Goal: Task Accomplishment & Management: Use online tool/utility

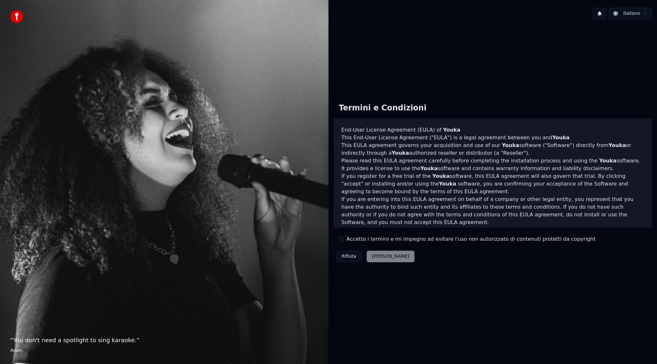
click at [376, 258] on div "Rifiuta Accetta" at bounding box center [374, 256] width 83 height 17
click at [374, 239] on label "Accetto i termini e mi impegno ad evitare l'uso non autorizzato di contenuti pr…" at bounding box center [470, 239] width 249 height 8
click at [344, 239] on button "Accetto i termini e mi impegno ad evitare l'uso non autorizzato di contenuti pr…" at bounding box center [341, 238] width 5 height 5
click at [374, 253] on button "Accetta" at bounding box center [389, 256] width 47 height 12
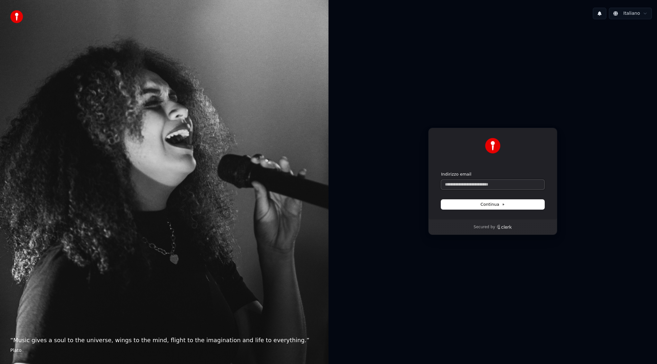
click at [478, 183] on input "Indirizzo email" at bounding box center [492, 185] width 103 height 10
click at [500, 203] on span "Continua" at bounding box center [492, 204] width 24 height 6
type input "**********"
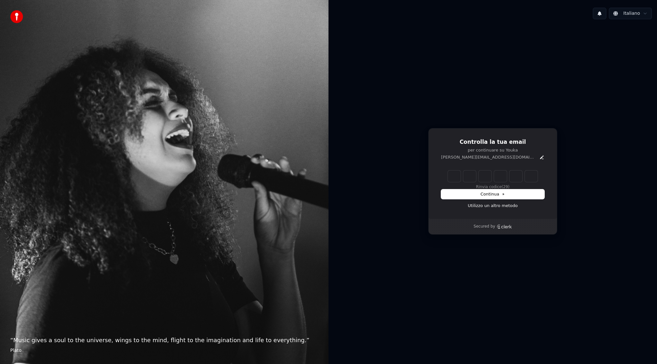
click at [455, 176] on input "Enter verification code" at bounding box center [493, 176] width 90 height 12
paste input "******"
type input "******"
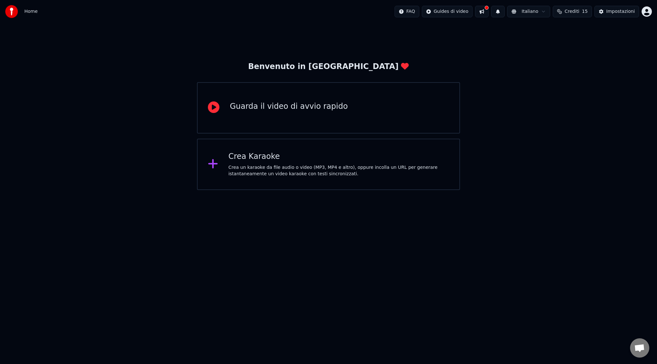
click at [303, 171] on div "Crea un karaoke da file audio o video (MP3, MP4 e altro), oppure incolla un URL…" at bounding box center [338, 170] width 221 height 13
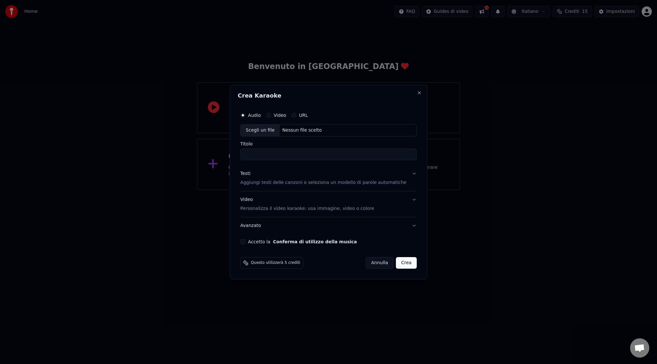
click at [271, 113] on button "Video" at bounding box center [268, 115] width 5 height 5
click at [245, 115] on button "Audio" at bounding box center [242, 115] width 5 height 5
click at [276, 132] on div "Scegli un file" at bounding box center [259, 130] width 39 height 12
type input "**********"
click at [307, 183] on p "Aggiungi testi delle canzoni o seleziona un modello di parole automatiche" at bounding box center [323, 182] width 166 height 6
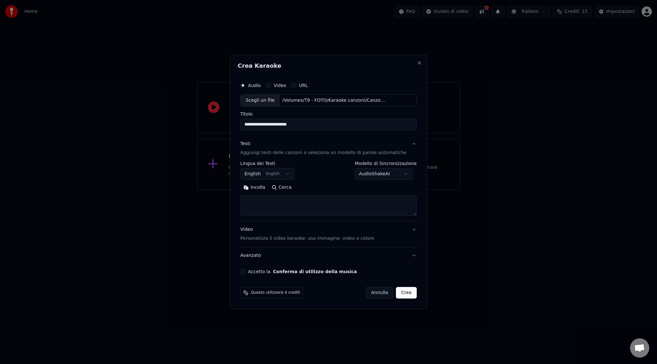
click at [290, 176] on button "English English" at bounding box center [267, 174] width 54 height 12
select select "**"
click at [369, 173] on body "**********" at bounding box center [328, 95] width 657 height 190
click at [336, 166] on body "**********" at bounding box center [328, 95] width 657 height 190
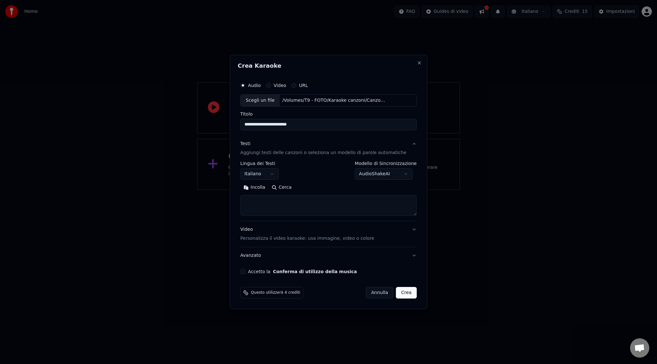
click at [286, 189] on button "Cerca" at bounding box center [281, 187] width 26 height 10
type textarea "**********"
click at [409, 231] on button "Video Personalizza il video karaoke: usa immagine, video o colore" at bounding box center [328, 234] width 176 height 26
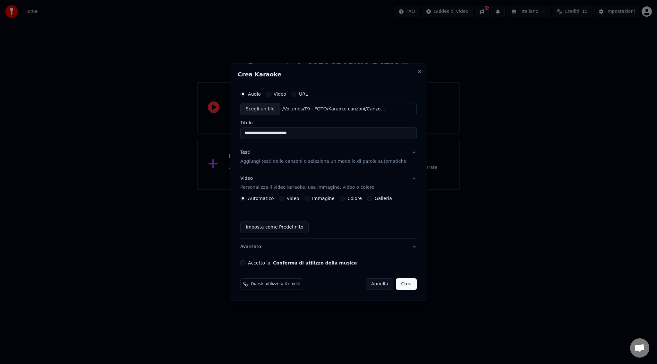
click at [292, 197] on label "Video" at bounding box center [292, 198] width 13 height 4
click at [284, 197] on button "Video" at bounding box center [281, 198] width 5 height 5
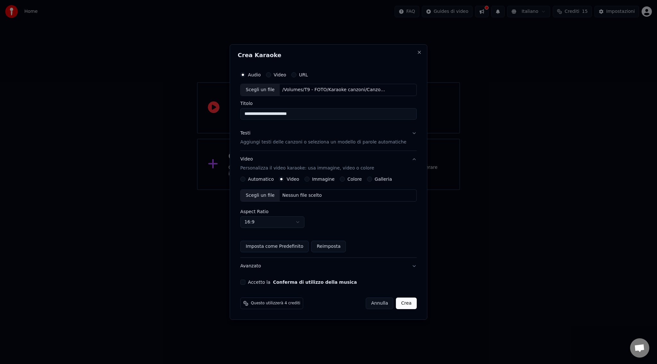
click at [299, 244] on button "Imposta come Predefinito" at bounding box center [274, 246] width 68 height 12
click at [276, 195] on div "Scegli un file" at bounding box center [259, 195] width 39 height 12
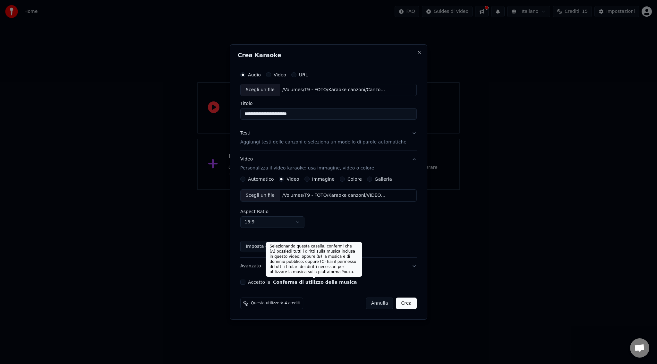
click at [325, 280] on button "Conferma di utilizzo della musica" at bounding box center [315, 282] width 84 height 4
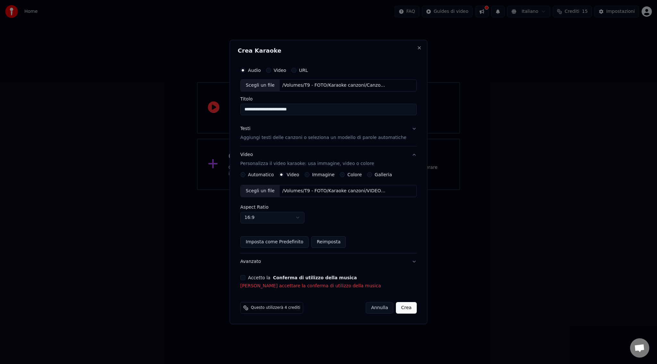
click at [245, 278] on button "Accetto la Conferma di utilizzo della musica" at bounding box center [242, 277] width 5 height 5
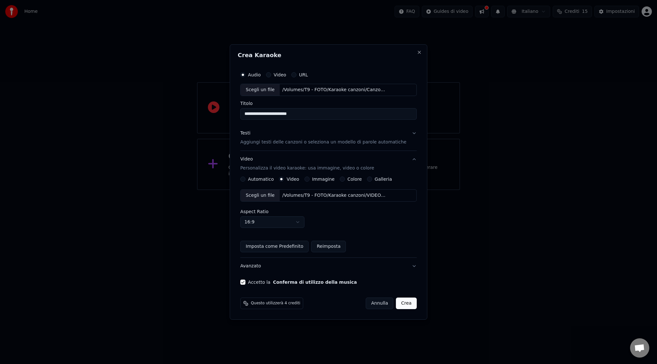
click at [291, 303] on span "Questo utilizzerà 4 crediti" at bounding box center [275, 302] width 49 height 5
click at [298, 303] on span "Questo utilizzerà 4 crediti" at bounding box center [275, 302] width 49 height 5
click at [323, 301] on div "Questo utilizzerà 4 crediti [PERSON_NAME]" at bounding box center [328, 303] width 176 height 12
click at [406, 269] on button "Avanzato" at bounding box center [328, 265] width 176 height 17
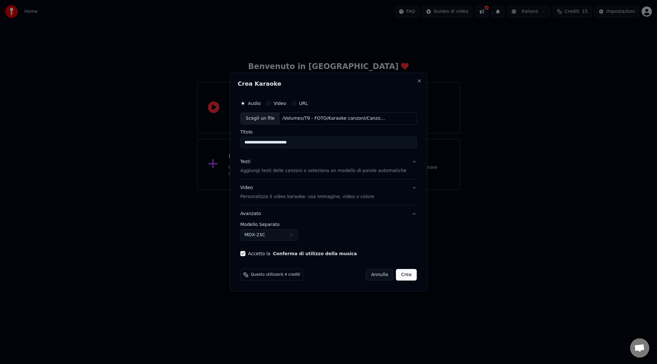
click at [409, 215] on button "Avanzato" at bounding box center [328, 213] width 176 height 17
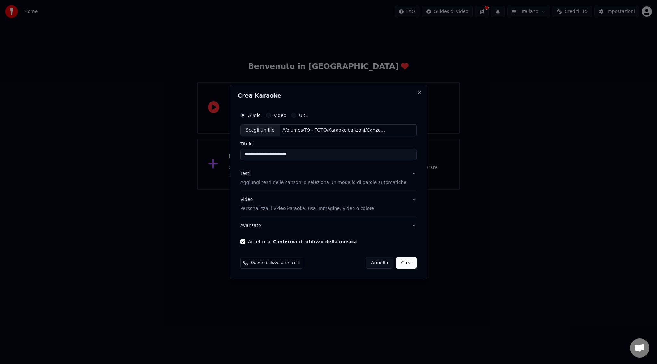
click at [408, 226] on button "Avanzato" at bounding box center [328, 225] width 176 height 17
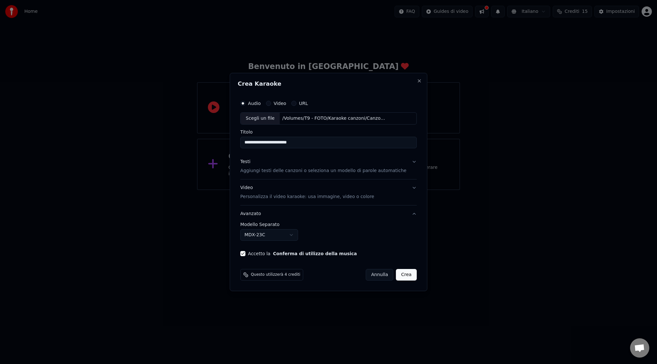
click at [285, 190] on body "**********" at bounding box center [328, 95] width 657 height 190
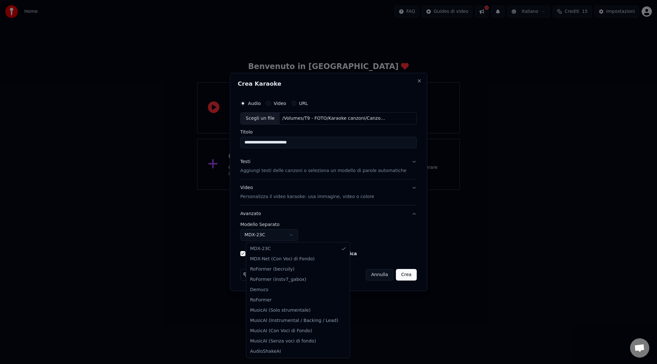
click at [320, 190] on body "**********" at bounding box center [328, 95] width 657 height 190
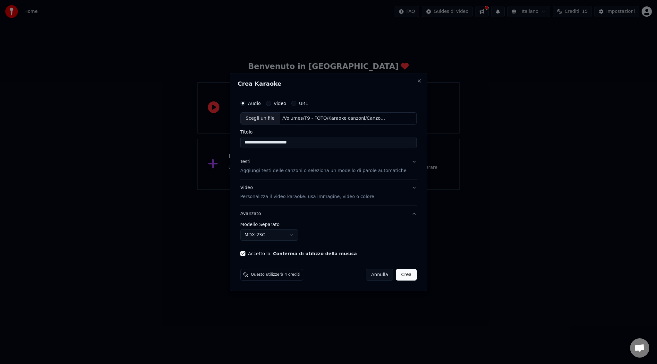
click at [410, 189] on button "Video Personalizza il video karaoke: usa immagine, video o colore" at bounding box center [328, 192] width 176 height 26
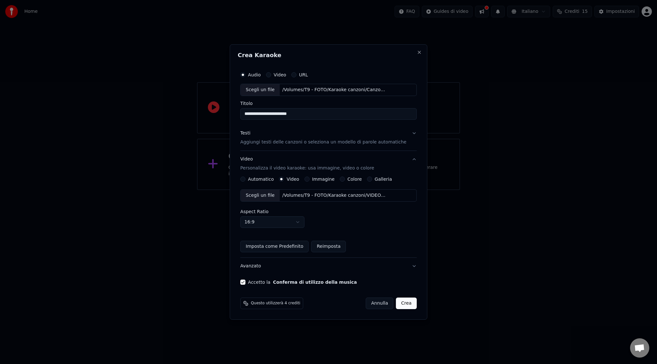
click at [407, 133] on button "Testi Aggiungi testi delle canzoni o seleziona un modello di parole automatiche" at bounding box center [328, 138] width 176 height 26
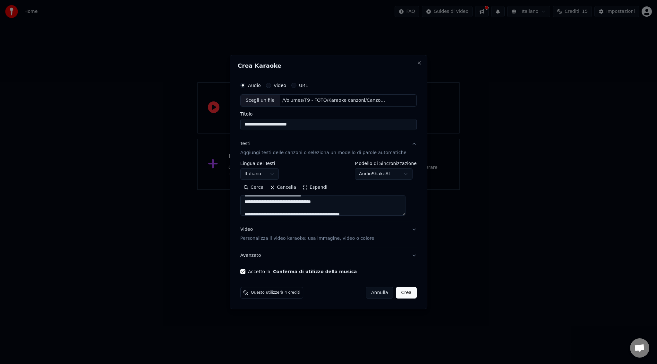
scroll to position [427, 0]
click at [402, 293] on button "Crea" at bounding box center [406, 293] width 21 height 12
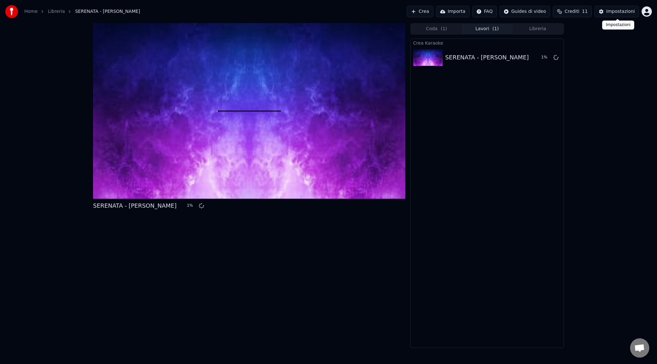
click at [612, 13] on div "Impostazioni" at bounding box center [620, 11] width 29 height 6
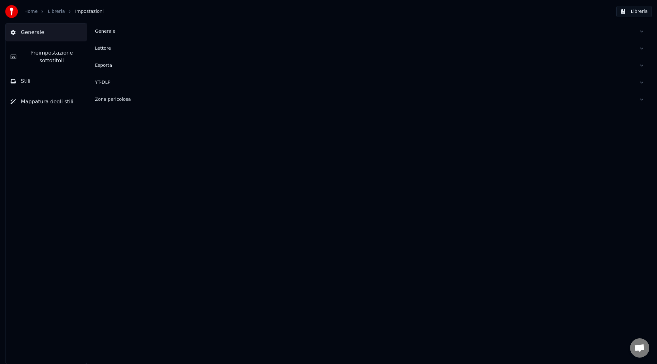
click at [53, 12] on link "Libreria" at bounding box center [56, 11] width 17 height 6
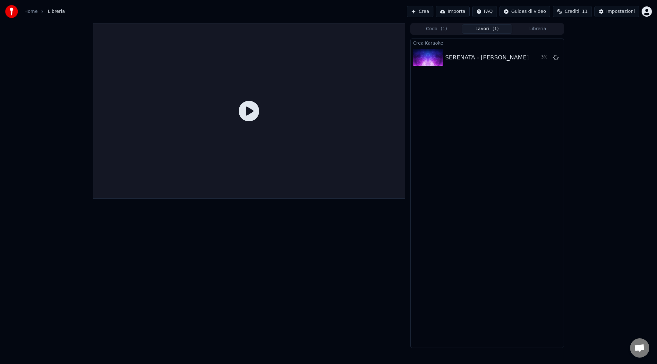
click at [253, 111] on icon at bounding box center [249, 111] width 21 height 21
click at [441, 30] on span "( 1 )" at bounding box center [444, 29] width 6 height 6
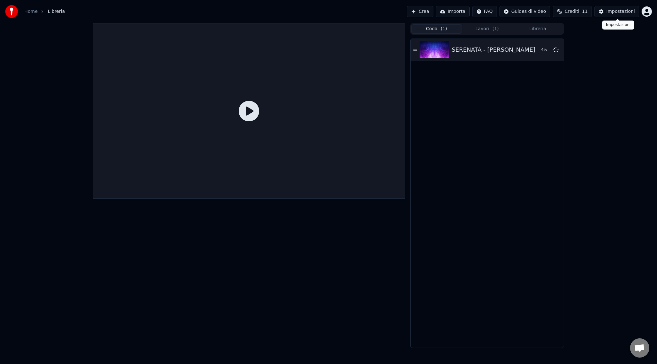
click at [617, 13] on div "Impostazioni" at bounding box center [620, 11] width 29 height 6
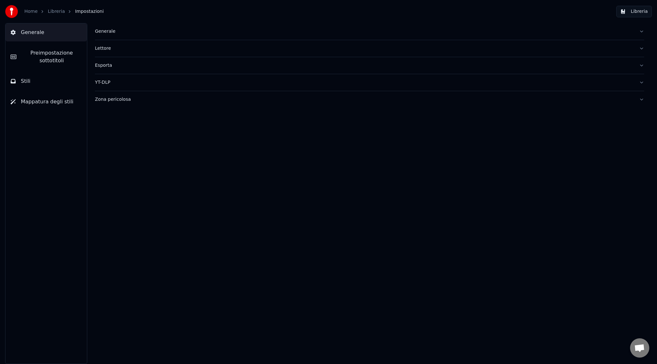
click at [125, 35] on button "Generale" at bounding box center [369, 31] width 549 height 17
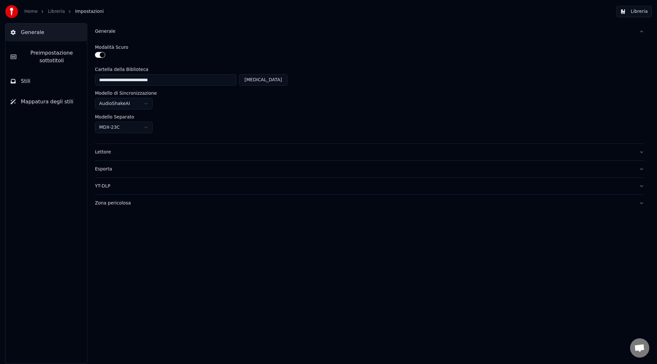
click at [58, 85] on button "Stili" at bounding box center [45, 81] width 81 height 18
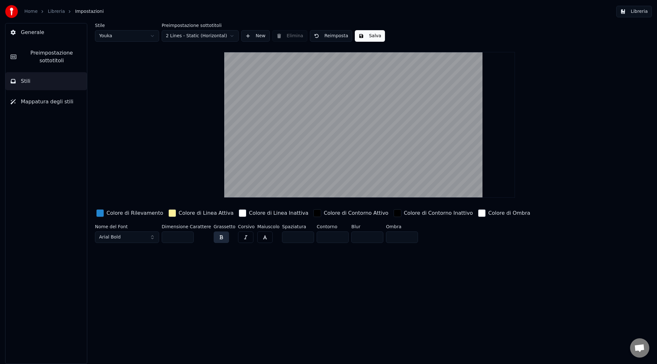
click at [146, 38] on html "Home Libreria Impostazioni Libreria Generale Preimpostazione sottotitoli Stili …" at bounding box center [328, 182] width 657 height 364
click at [148, 37] on html "Home Libreria Impostazioni Libreria Generale Preimpostazione sottotitoli Stili …" at bounding box center [328, 182] width 657 height 364
click at [211, 34] on html "Home Libreria Impostazioni Libreria Generale Preimpostazione sottotitoli Stili …" at bounding box center [328, 182] width 657 height 364
click at [44, 103] on span "Mappatura degli stili" at bounding box center [47, 102] width 53 height 8
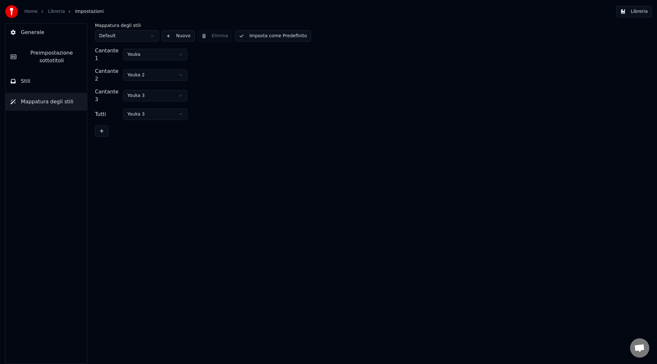
click at [52, 82] on button "Stili" at bounding box center [45, 81] width 81 height 18
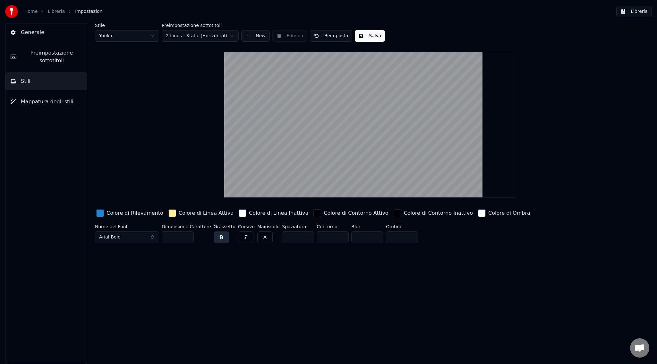
click at [142, 240] on button "Arial Bold" at bounding box center [127, 237] width 64 height 12
click at [328, 267] on div "Stile Youka Preimpostazione sottotitoli 2 Lines - Static (Horizontal) New Elimi…" at bounding box center [369, 193] width 575 height 340
click at [33, 12] on link "Home" at bounding box center [30, 11] width 13 height 6
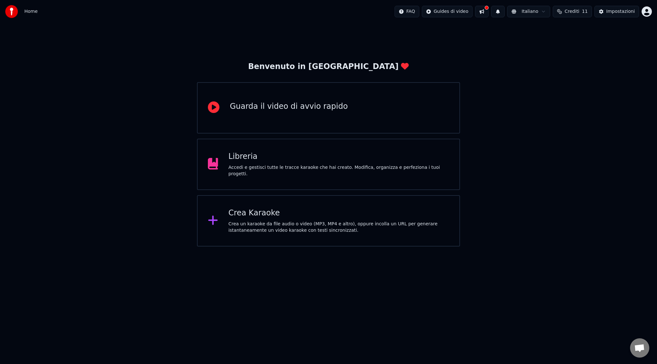
click at [317, 171] on div "Accedi e gestisci tutte le tracce karaoke che hai creato. Modifica, organizza e…" at bounding box center [338, 170] width 221 height 13
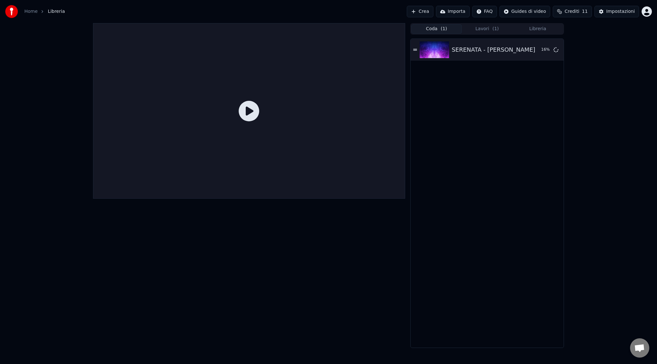
click at [252, 113] on icon at bounding box center [249, 111] width 21 height 21
click at [423, 13] on button "Crea" at bounding box center [420, 12] width 26 height 12
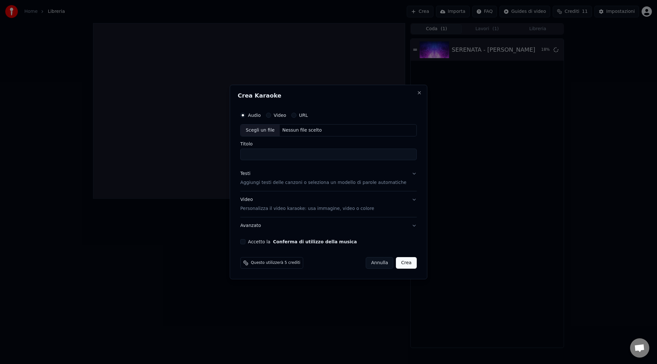
click at [324, 206] on p "Personalizza il video karaoke: usa immagine, video o colore" at bounding box center [307, 208] width 134 height 6
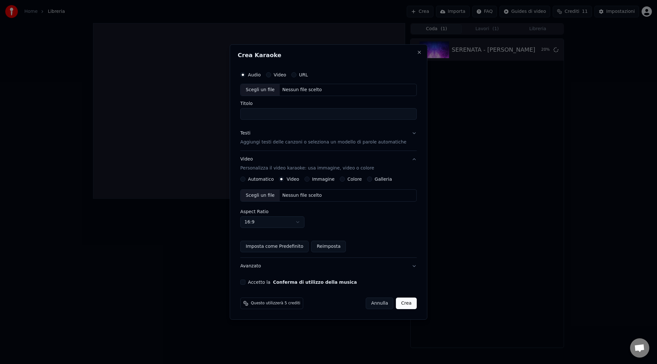
click at [286, 75] on label "Video" at bounding box center [279, 74] width 13 height 4
click at [271, 75] on button "Video" at bounding box center [268, 74] width 5 height 5
click at [261, 74] on label "Audio" at bounding box center [254, 74] width 13 height 4
click at [245, 74] on button "Audio" at bounding box center [242, 74] width 5 height 5
click at [325, 108] on input "Titolo" at bounding box center [328, 114] width 176 height 12
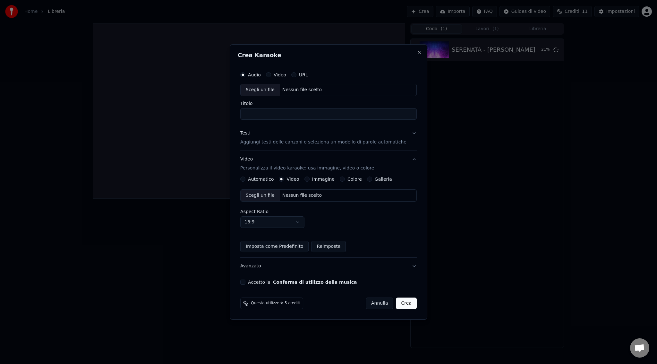
click at [403, 134] on button "Testi Aggiungi testi delle canzoni o seleziona un modello di parole automatiche" at bounding box center [328, 138] width 176 height 26
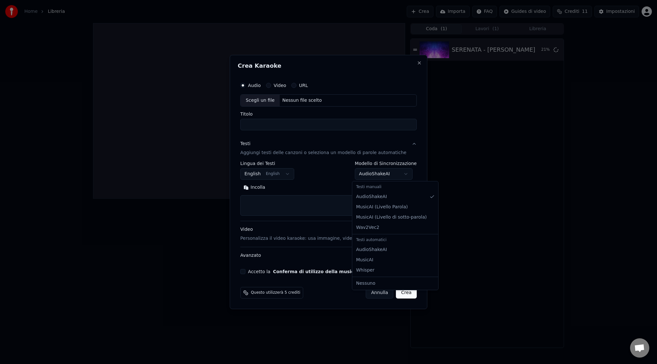
click at [363, 173] on body "**********" at bounding box center [328, 182] width 657 height 364
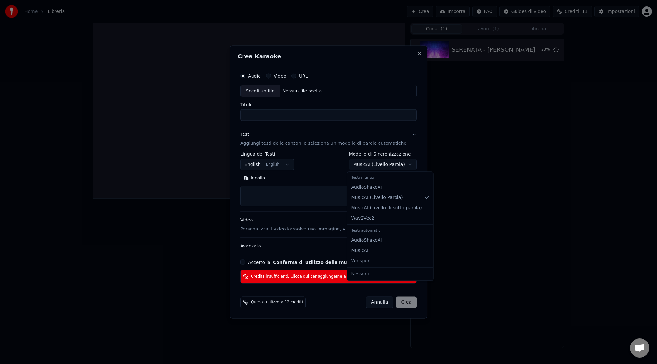
click at [380, 165] on body "**********" at bounding box center [328, 182] width 657 height 364
click at [382, 168] on body "**********" at bounding box center [328, 182] width 657 height 364
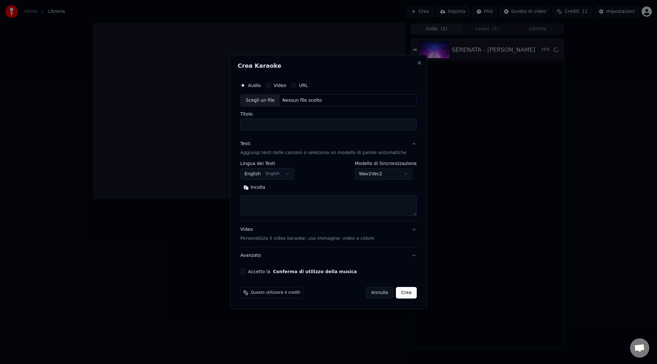
click at [372, 294] on button "Annulla" at bounding box center [379, 293] width 28 height 12
select select "**********"
select select
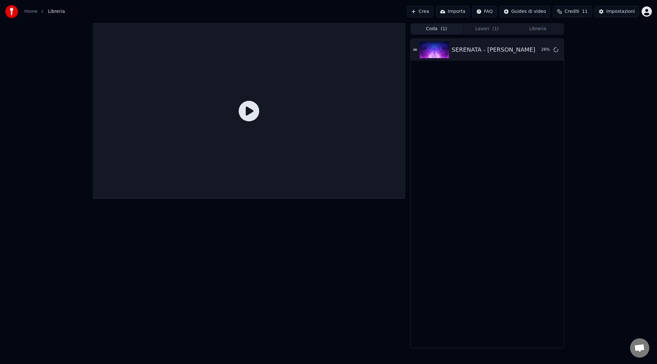
click at [254, 106] on icon at bounding box center [249, 111] width 21 height 21
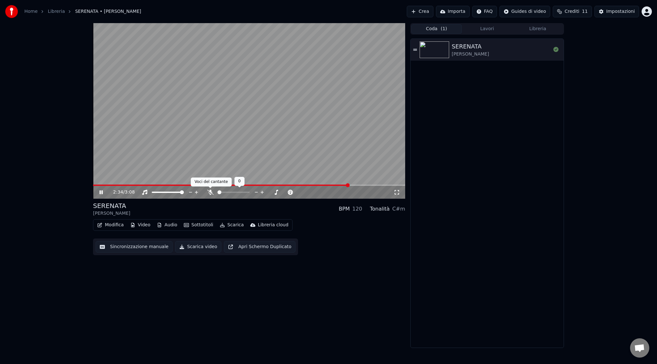
click at [209, 191] on icon at bounding box center [210, 191] width 6 height 5
click at [100, 190] on icon at bounding box center [100, 192] width 3 height 4
click at [103, 185] on span at bounding box center [225, 184] width 265 height 1
click at [99, 194] on icon at bounding box center [101, 192] width 4 height 4
click at [98, 193] on icon at bounding box center [105, 191] width 15 height 5
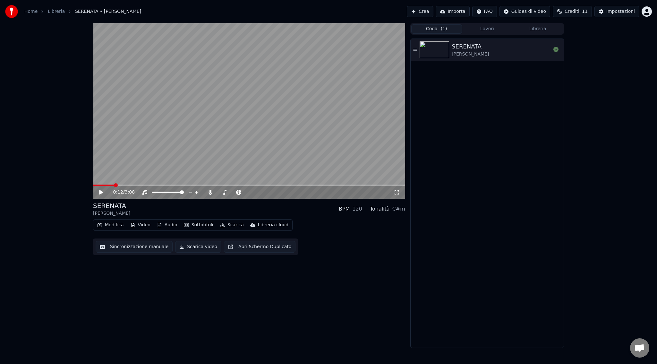
click at [97, 194] on div "0:12 / 3:08" at bounding box center [249, 192] width 307 height 6
click at [101, 191] on icon at bounding box center [101, 192] width 4 height 4
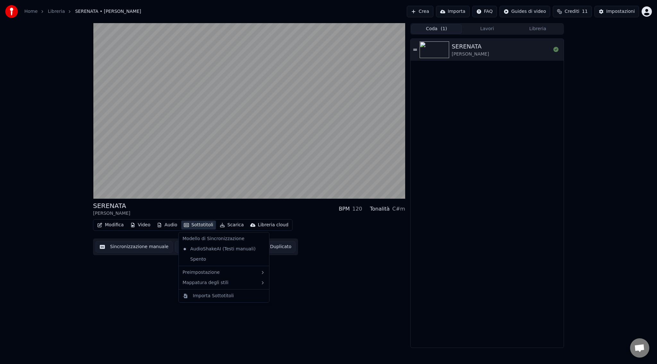
click at [201, 224] on button "Sottotitoli" at bounding box center [198, 224] width 35 height 9
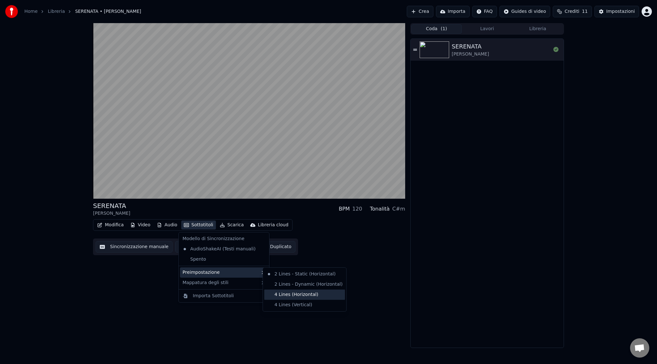
click at [289, 293] on div "4 Lines (Horizontal)" at bounding box center [304, 294] width 81 height 10
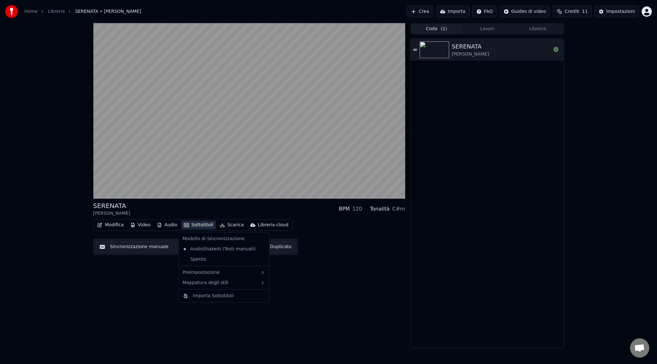
click at [199, 226] on button "Sottotitoli" at bounding box center [198, 224] width 35 height 9
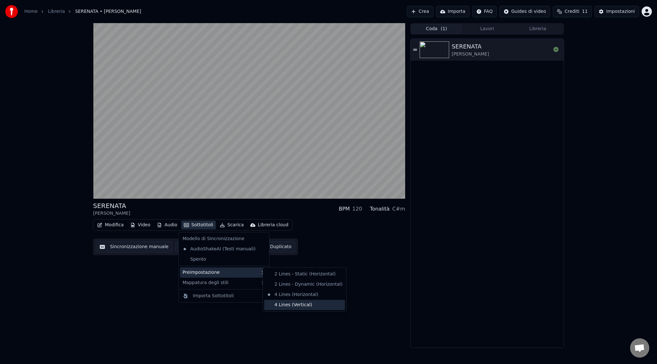
click at [288, 304] on div "4 Lines (Vertical)" at bounding box center [304, 304] width 81 height 10
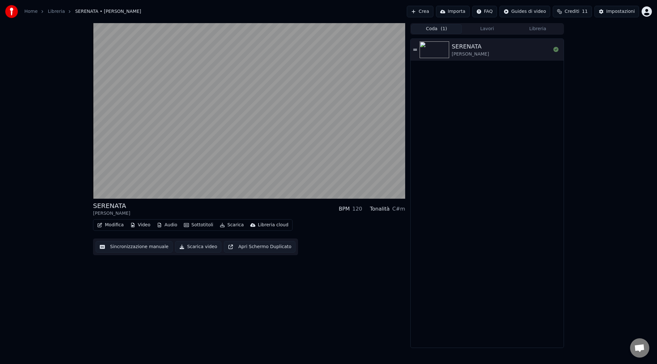
click at [192, 228] on button "Sottotitoli" at bounding box center [198, 224] width 35 height 9
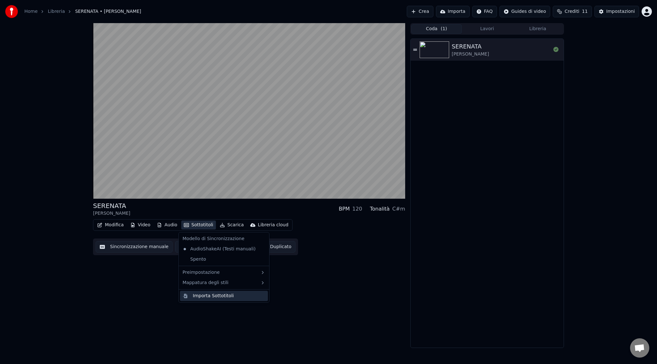
click at [214, 300] on div "Importa Sottotitoli" at bounding box center [224, 295] width 88 height 10
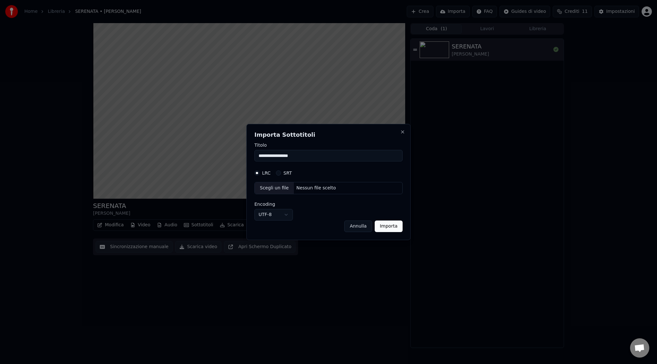
click at [278, 191] on div "Scegli un file" at bounding box center [274, 188] width 39 height 12
click at [393, 225] on button "Importa" at bounding box center [389, 226] width 28 height 12
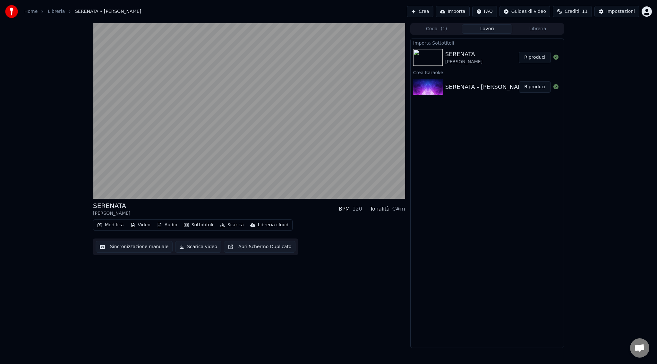
click at [201, 225] on button "Sottotitoli" at bounding box center [198, 224] width 35 height 9
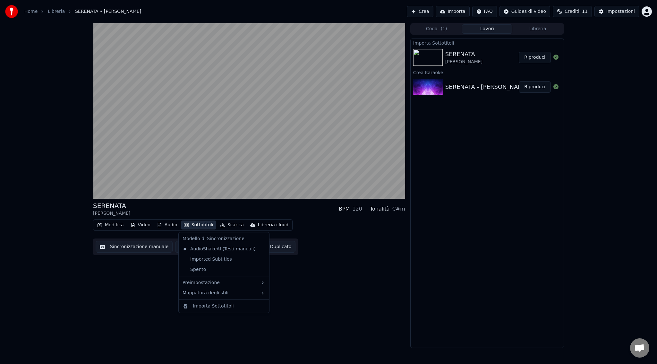
click at [239, 256] on div "Imported Subtitles" at bounding box center [224, 259] width 88 height 10
click at [207, 259] on div "Imported Subtitles" at bounding box center [207, 259] width 55 height 10
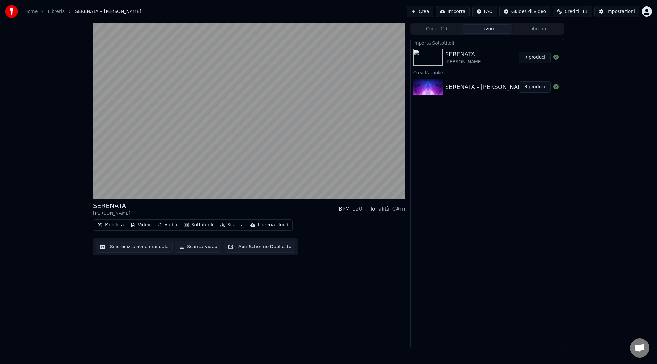
click at [203, 226] on button "Sottotitoli" at bounding box center [198, 224] width 35 height 9
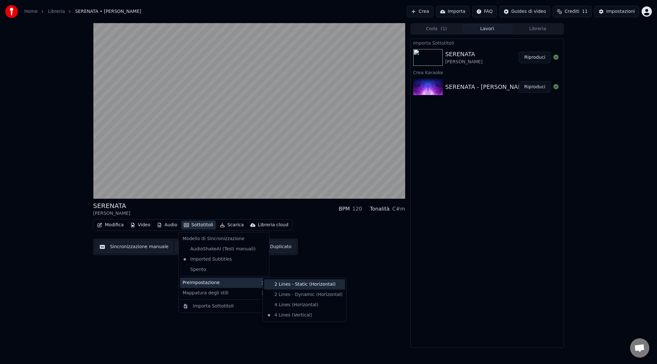
click at [293, 286] on div "2 Lines - Static (Horizontal)" at bounding box center [304, 284] width 81 height 10
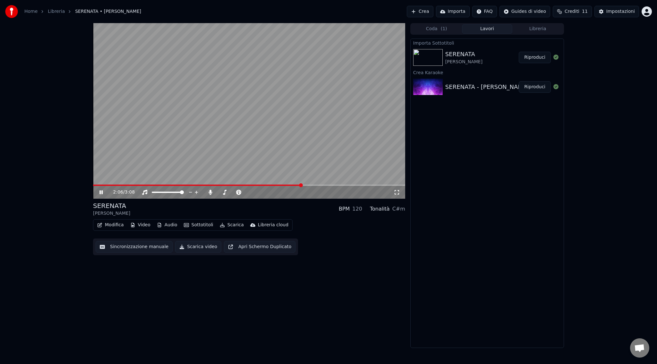
click at [99, 193] on icon at bounding box center [105, 191] width 15 height 5
click at [484, 81] on div "SERENATA - [PERSON_NAME] Riproduci" at bounding box center [486, 87] width 153 height 22
click at [493, 89] on div "SERENATA - [PERSON_NAME]" at bounding box center [486, 86] width 83 height 9
click at [536, 87] on button "Riproduci" at bounding box center [534, 87] width 32 height 12
click at [205, 225] on button "Sottotitoli" at bounding box center [198, 224] width 35 height 9
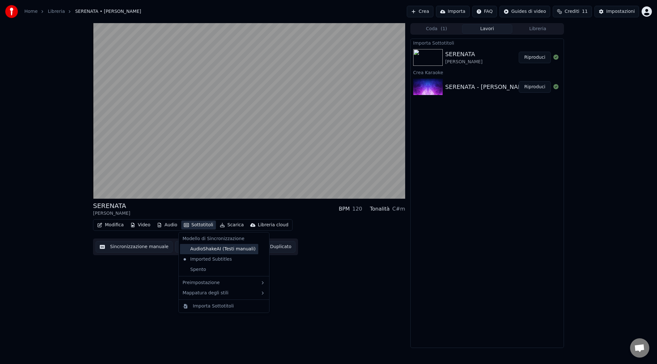
click at [235, 252] on div "AudioShakeAI (Testi manuali)" at bounding box center [219, 249] width 78 height 10
click at [167, 225] on button "Audio" at bounding box center [167, 224] width 26 height 9
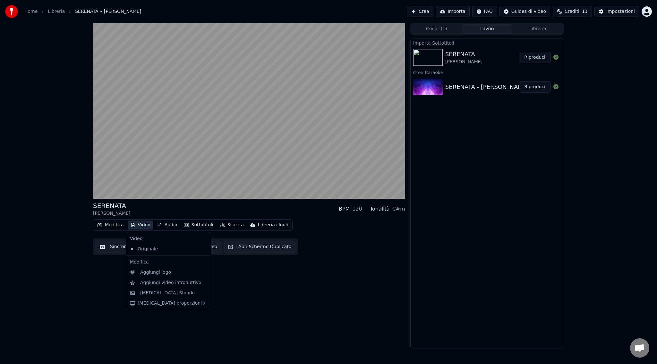
click at [142, 222] on button "Video" at bounding box center [140, 224] width 25 height 9
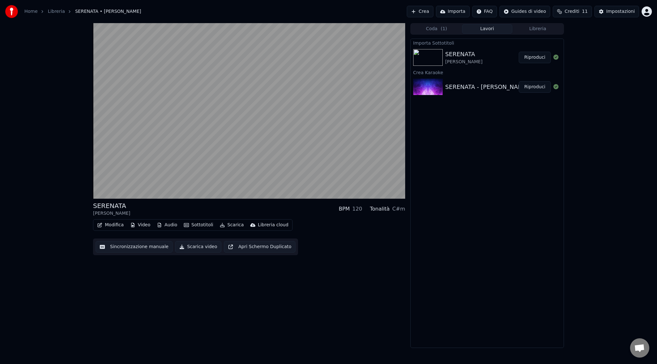
click at [144, 229] on div "Modifica Video Audio Sottotitoli Scarica Libreria cloud" at bounding box center [192, 225] width 199 height 12
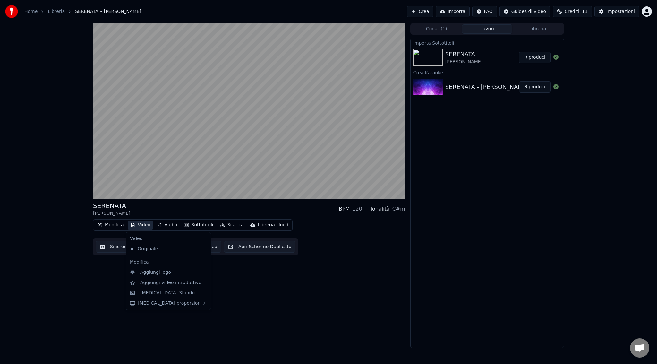
click at [144, 225] on button "Video" at bounding box center [140, 224] width 25 height 9
click at [172, 273] on div "Aggiungi logo" at bounding box center [173, 272] width 67 height 6
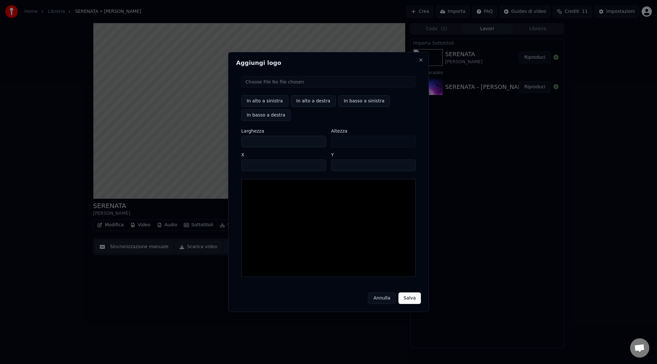
click at [385, 299] on button "Annulla" at bounding box center [382, 298] width 28 height 12
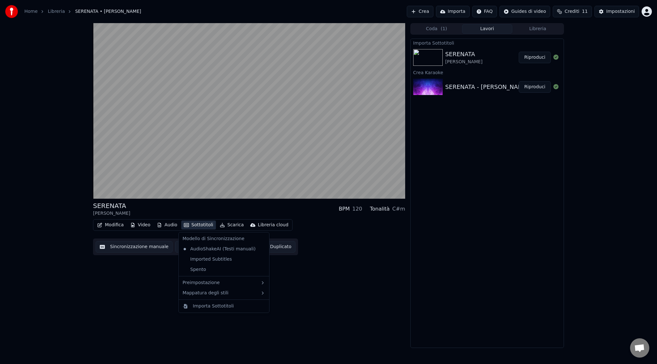
click at [205, 222] on button "Sottotitoli" at bounding box center [198, 224] width 35 height 9
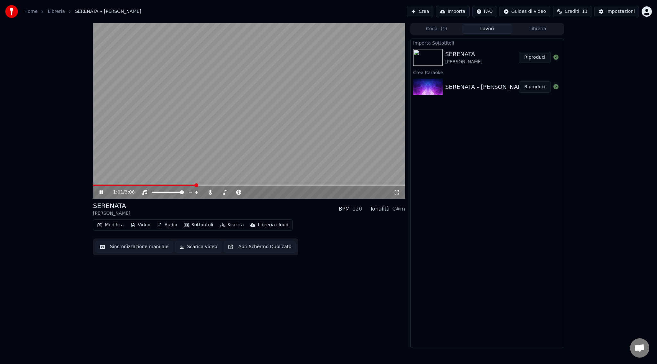
click at [259, 124] on video at bounding box center [249, 110] width 312 height 175
